Goal: Use online tool/utility: Utilize a website feature to perform a specific function

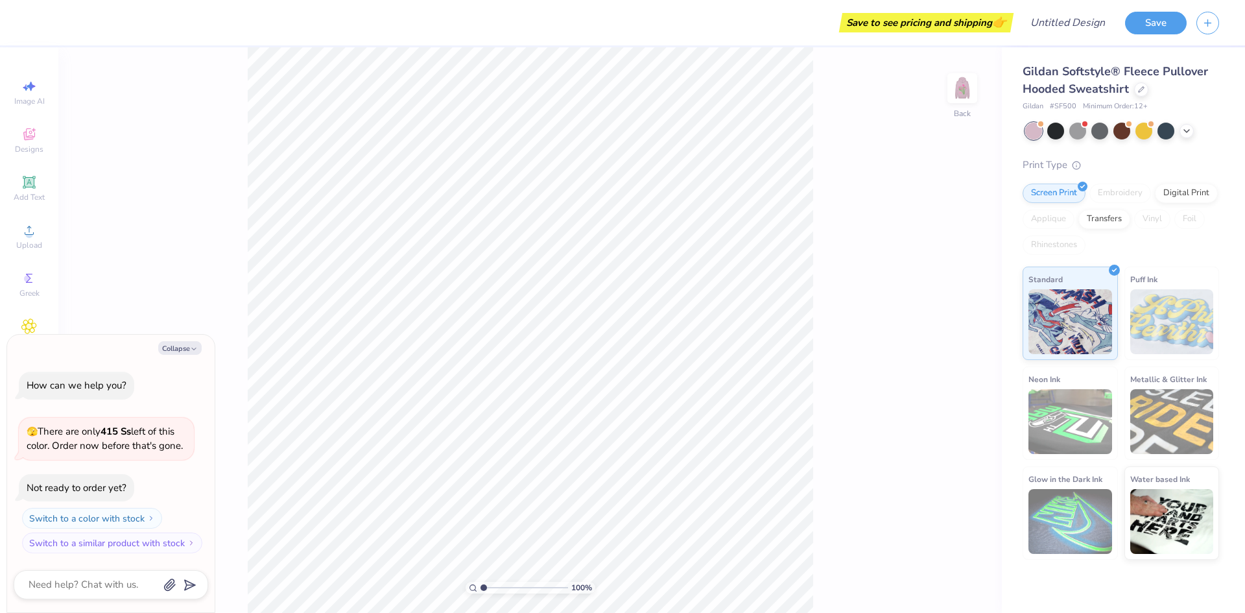
type textarea "x"
type input "3.03"
type textarea "x"
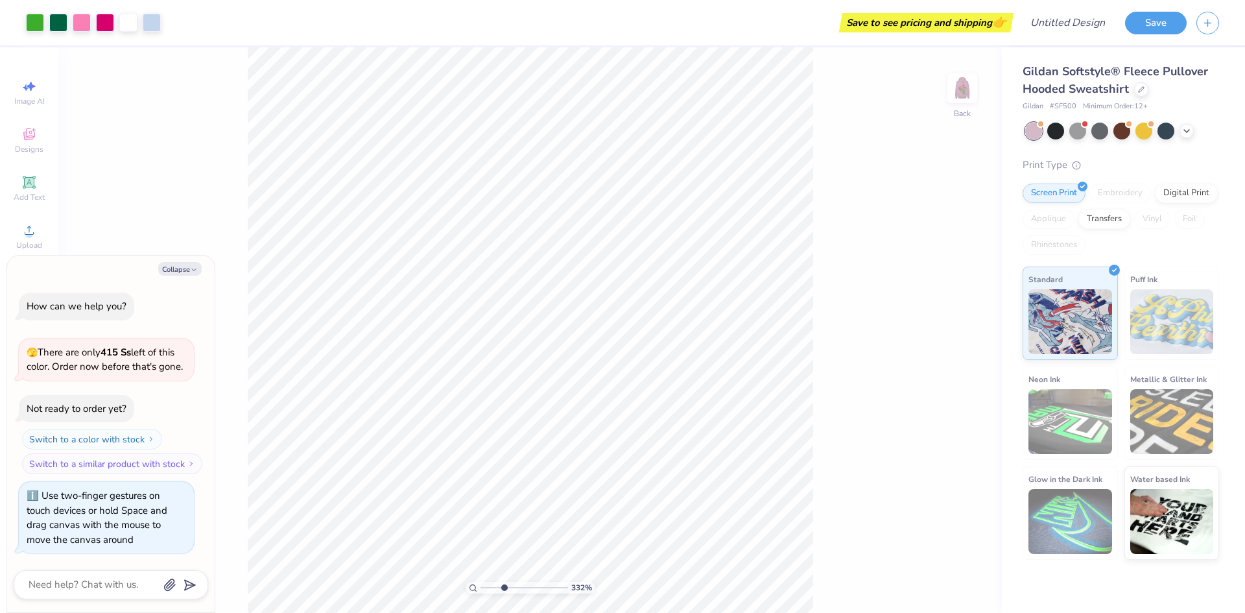
drag, startPoint x: 486, startPoint y: 587, endPoint x: 504, endPoint y: 582, distance: 19.5
click at [504, 588] on input "range" at bounding box center [524, 588] width 88 height 12
click at [510, 589] on input "range" at bounding box center [524, 588] width 88 height 12
drag, startPoint x: 511, startPoint y: 589, endPoint x: 477, endPoint y: 589, distance: 33.7
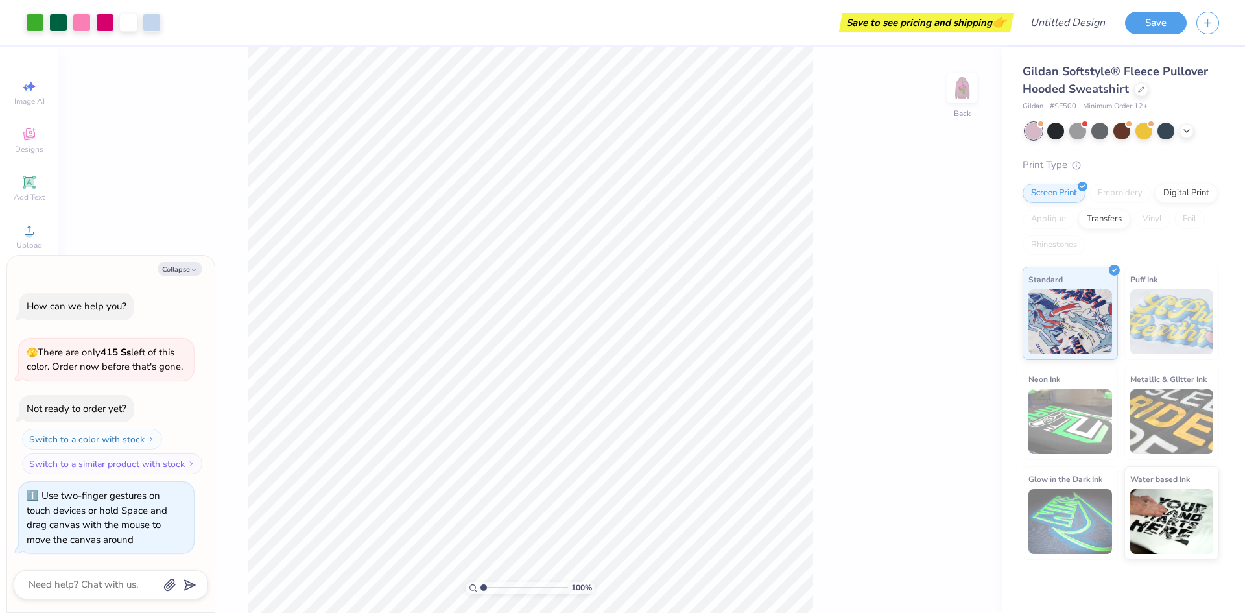
click at [480, 589] on input "range" at bounding box center [524, 588] width 88 height 12
drag, startPoint x: 490, startPoint y: 589, endPoint x: 501, endPoint y: 583, distance: 11.9
type input "2.73"
click at [499, 587] on input "range" at bounding box center [524, 588] width 88 height 12
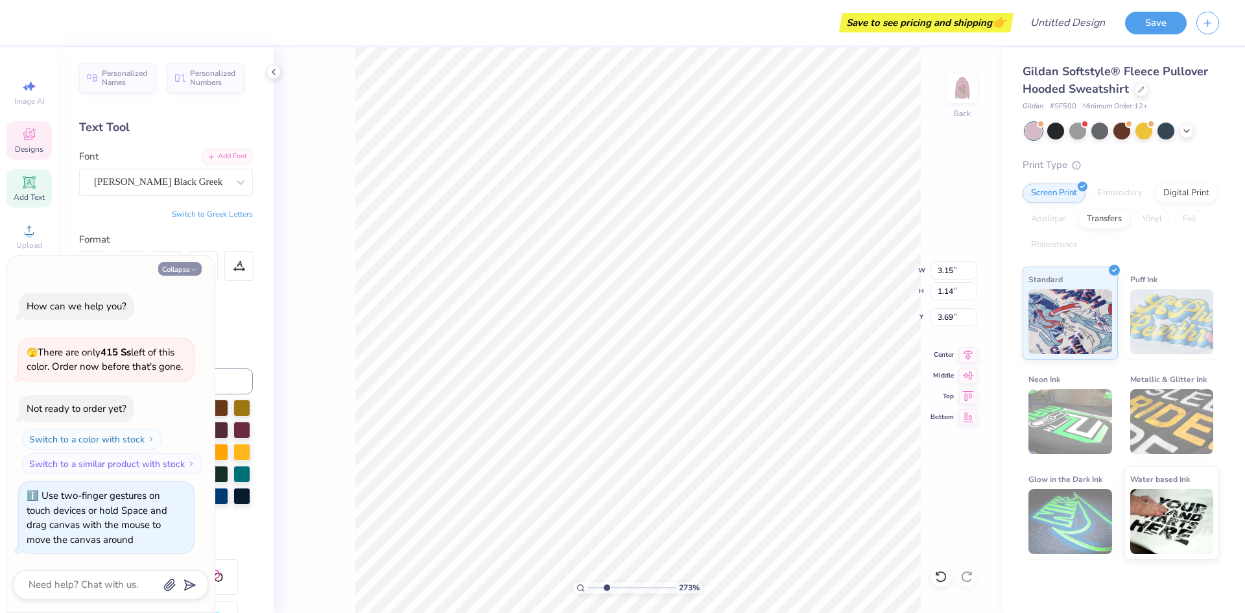
click at [195, 267] on icon "button" at bounding box center [194, 270] width 8 height 8
type textarea "x"
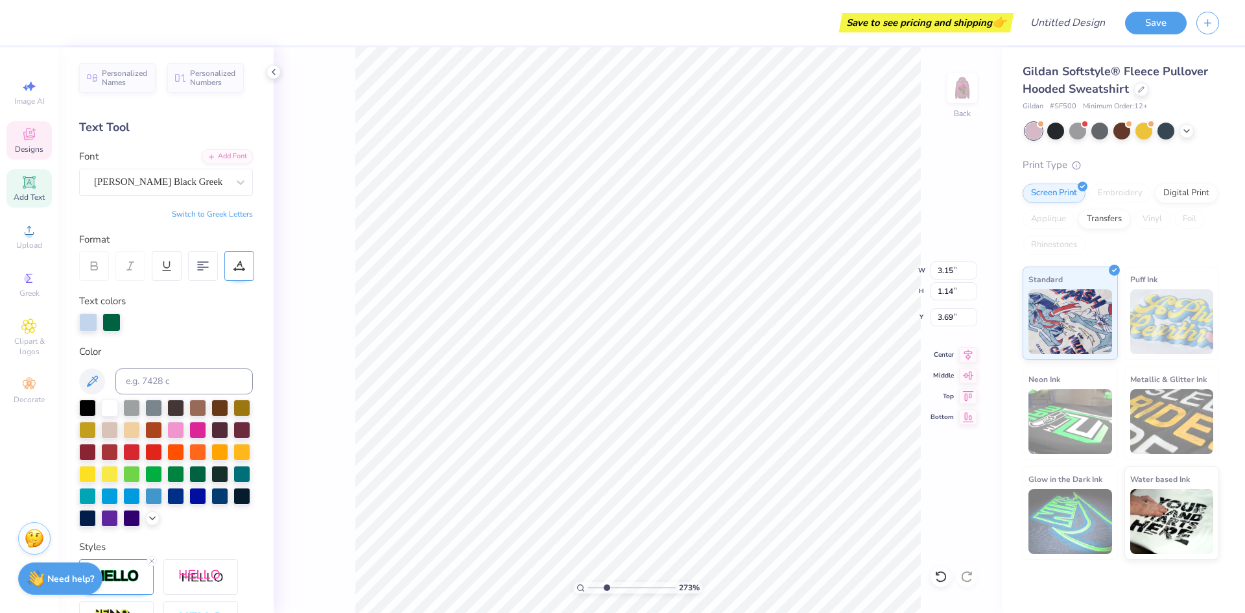
scroll to position [11, 3]
type textarea "d"
type textarea "DZ"
type input "2.03"
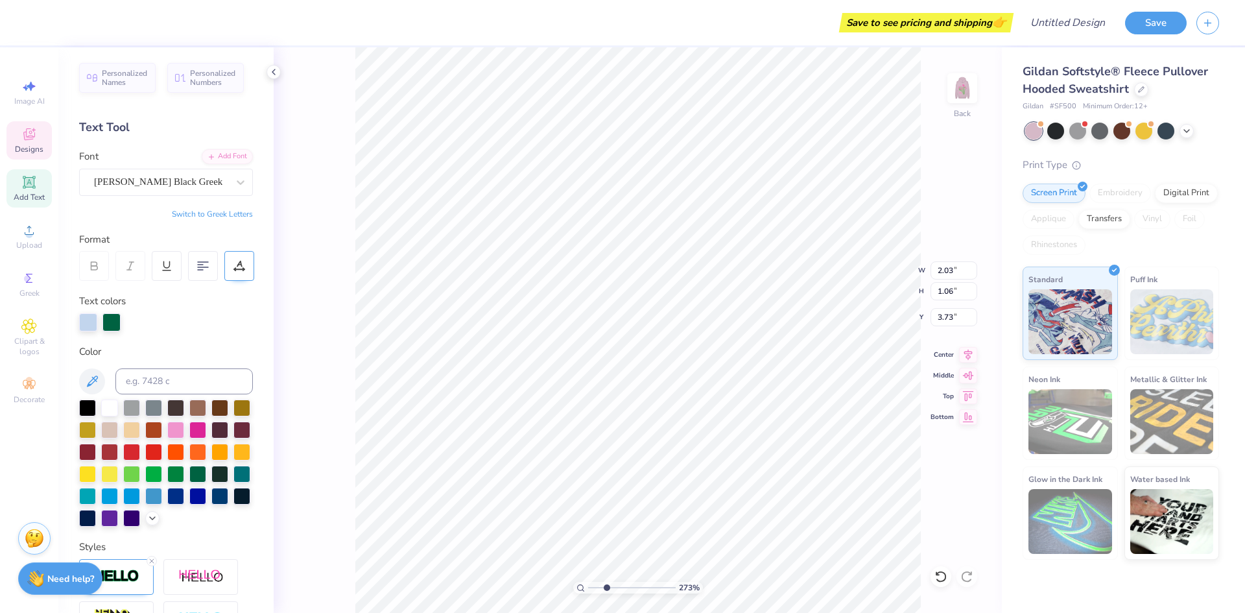
type input "1.06"
type input "3.73"
type input "8.85"
type input "4.65"
type input "0.50"
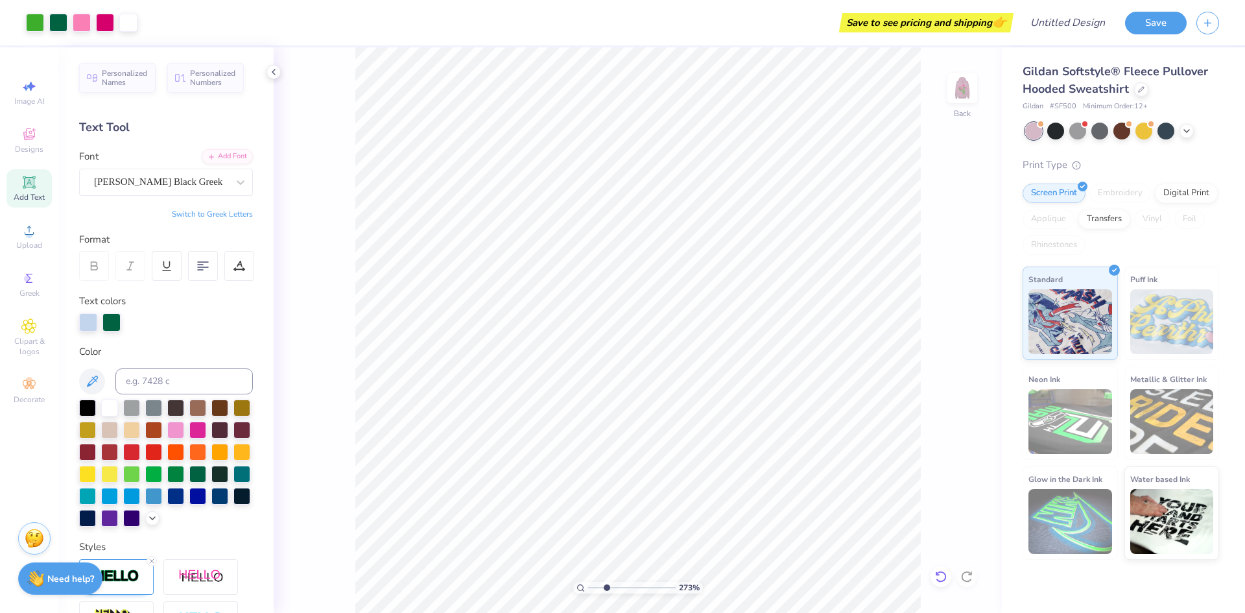
click at [936, 576] on icon at bounding box center [940, 576] width 13 height 13
drag, startPoint x: 609, startPoint y: 588, endPoint x: 484, endPoint y: 587, distance: 124.5
click at [588, 587] on input "range" at bounding box center [632, 588] width 88 height 12
click at [963, 92] on img at bounding box center [962, 88] width 52 height 52
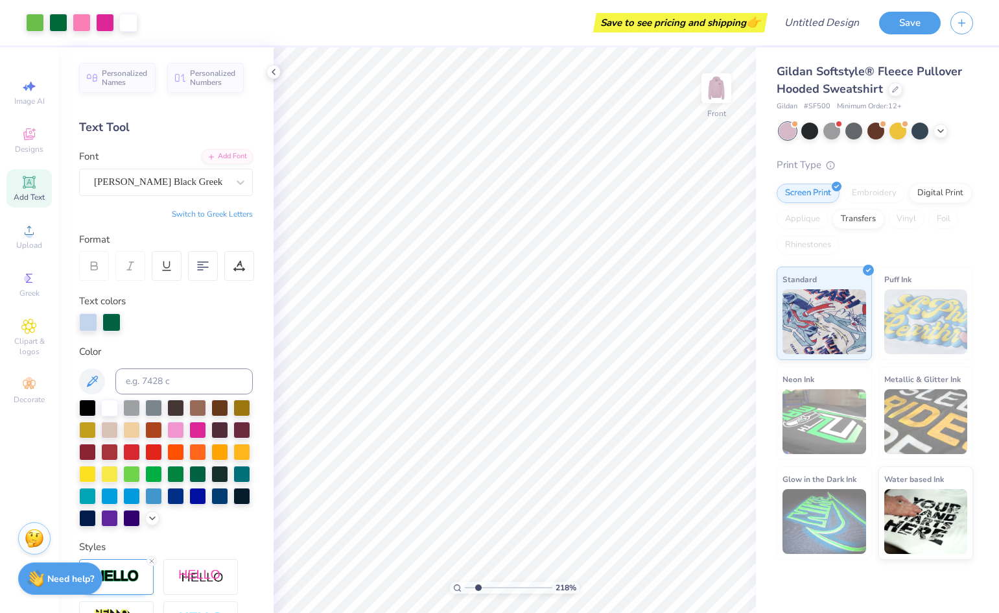
drag, startPoint x: 467, startPoint y: 591, endPoint x: 479, endPoint y: 588, distance: 12.0
click at [479, 588] on input "range" at bounding box center [509, 588] width 88 height 12
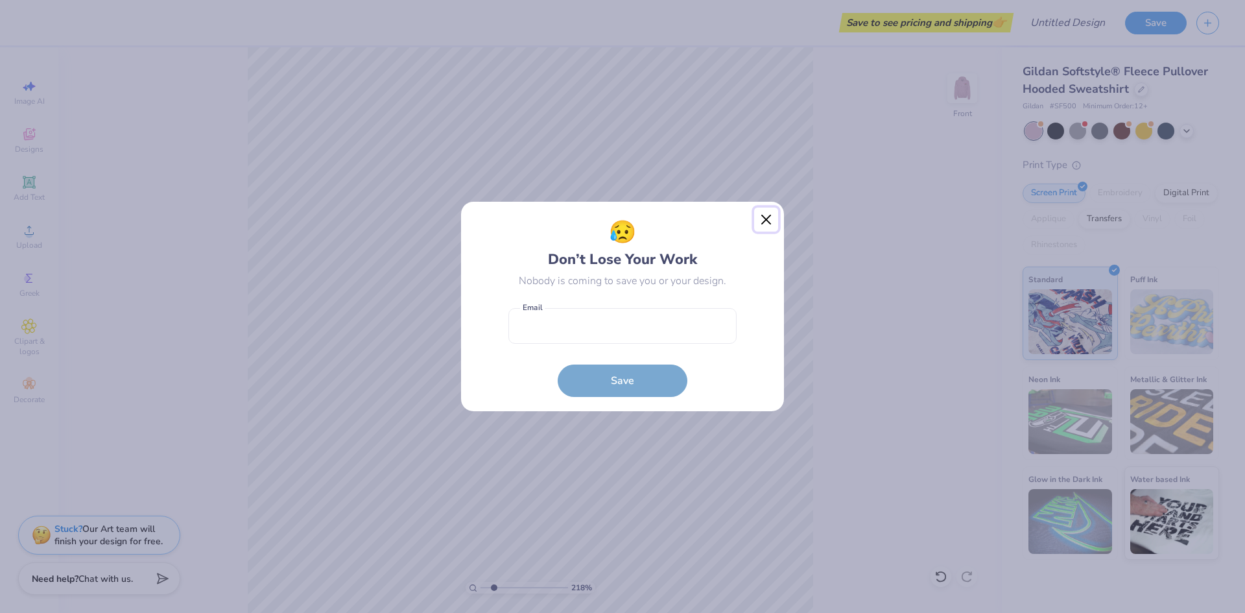
click at [764, 217] on button "Close" at bounding box center [766, 219] width 25 height 25
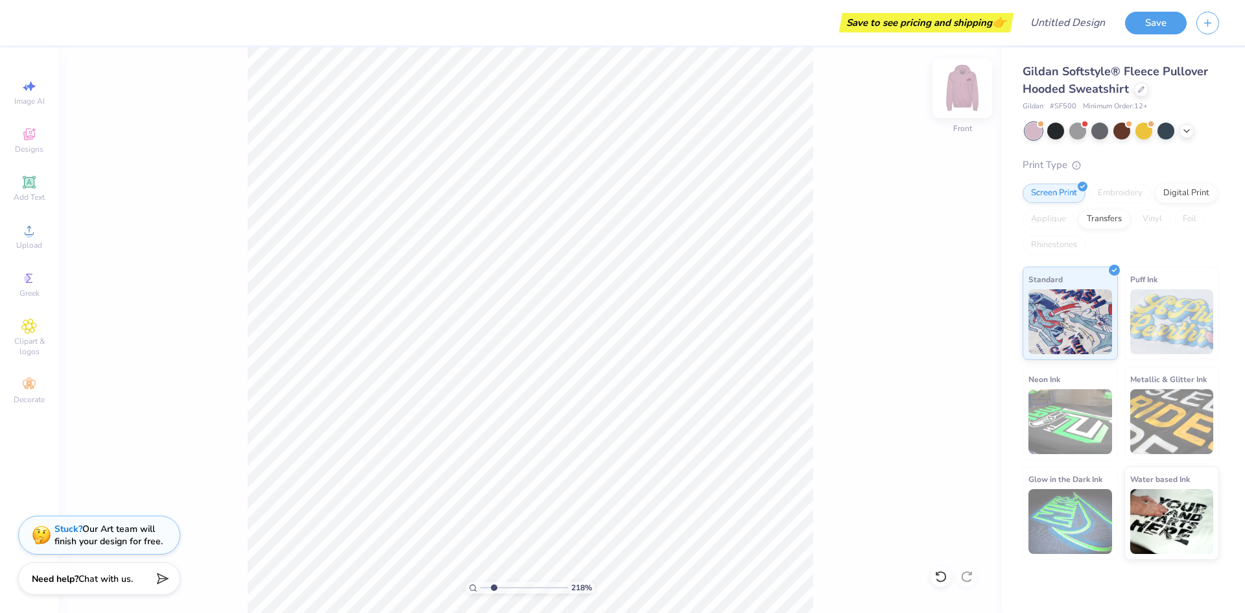
click at [952, 86] on img at bounding box center [962, 88] width 52 height 52
drag, startPoint x: 493, startPoint y: 589, endPoint x: 479, endPoint y: 589, distance: 14.3
click at [480, 589] on input "range" at bounding box center [524, 588] width 88 height 12
drag, startPoint x: 482, startPoint y: 587, endPoint x: 519, endPoint y: 589, distance: 36.3
click at [519, 589] on input "range" at bounding box center [524, 588] width 88 height 12
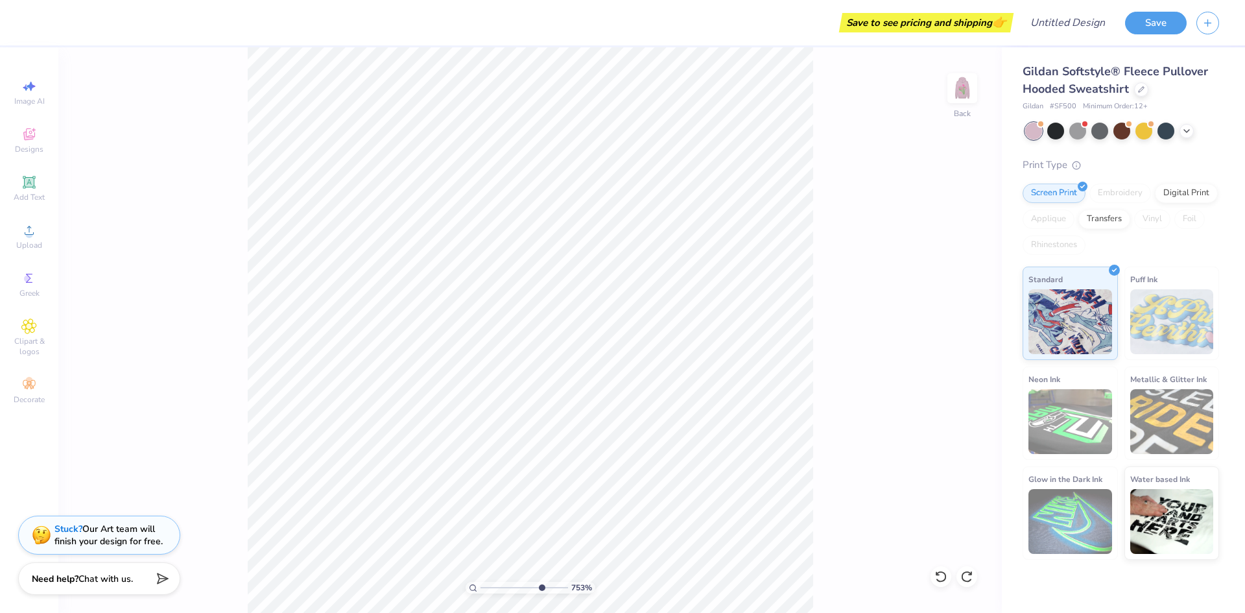
drag, startPoint x: 518, startPoint y: 584, endPoint x: 541, endPoint y: 587, distance: 22.9
type input "7.53"
click at [541, 587] on input "range" at bounding box center [524, 588] width 88 height 12
